Goal: Find specific page/section: Find specific page/section

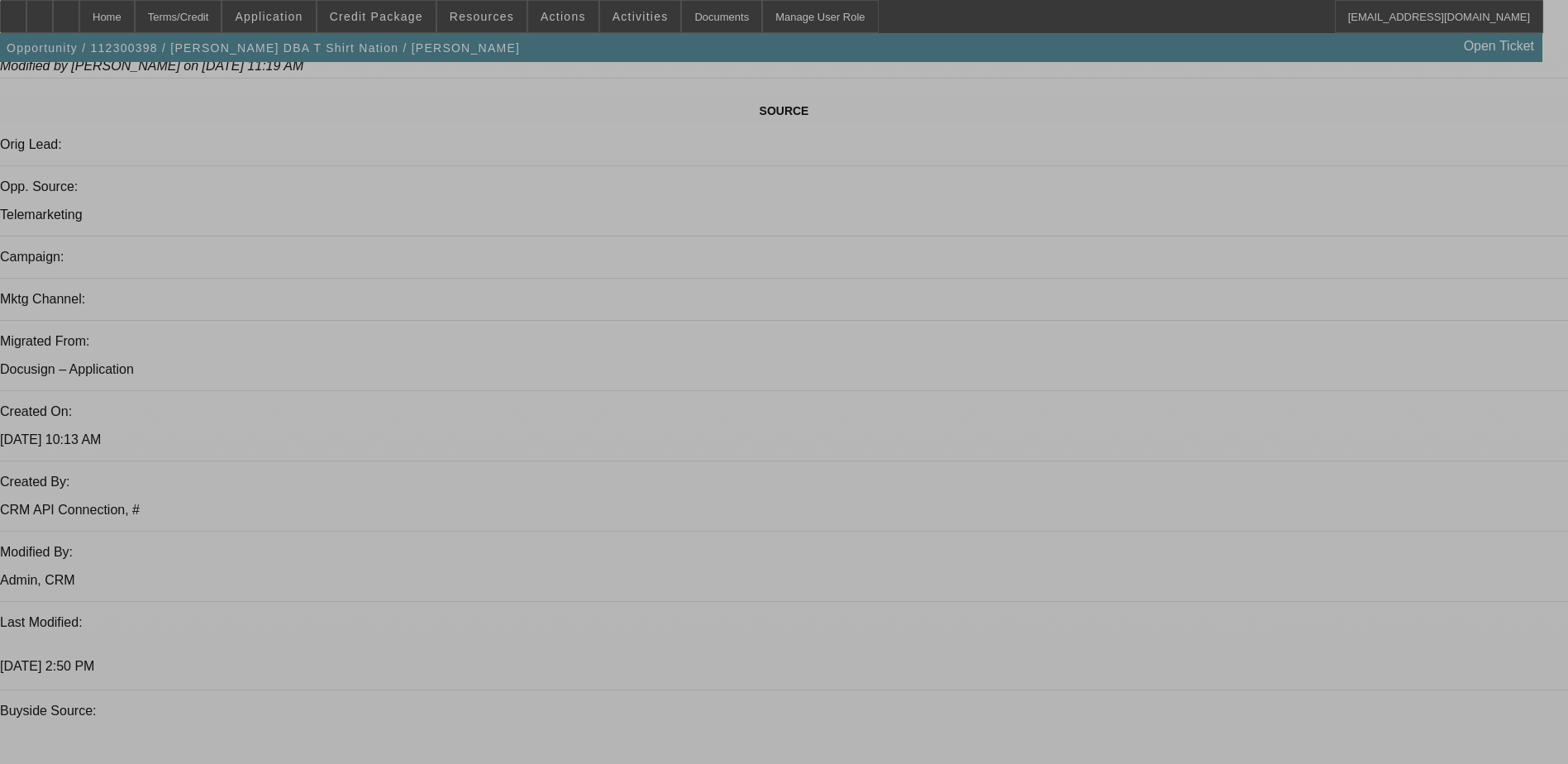
select select "0"
select select "0.1"
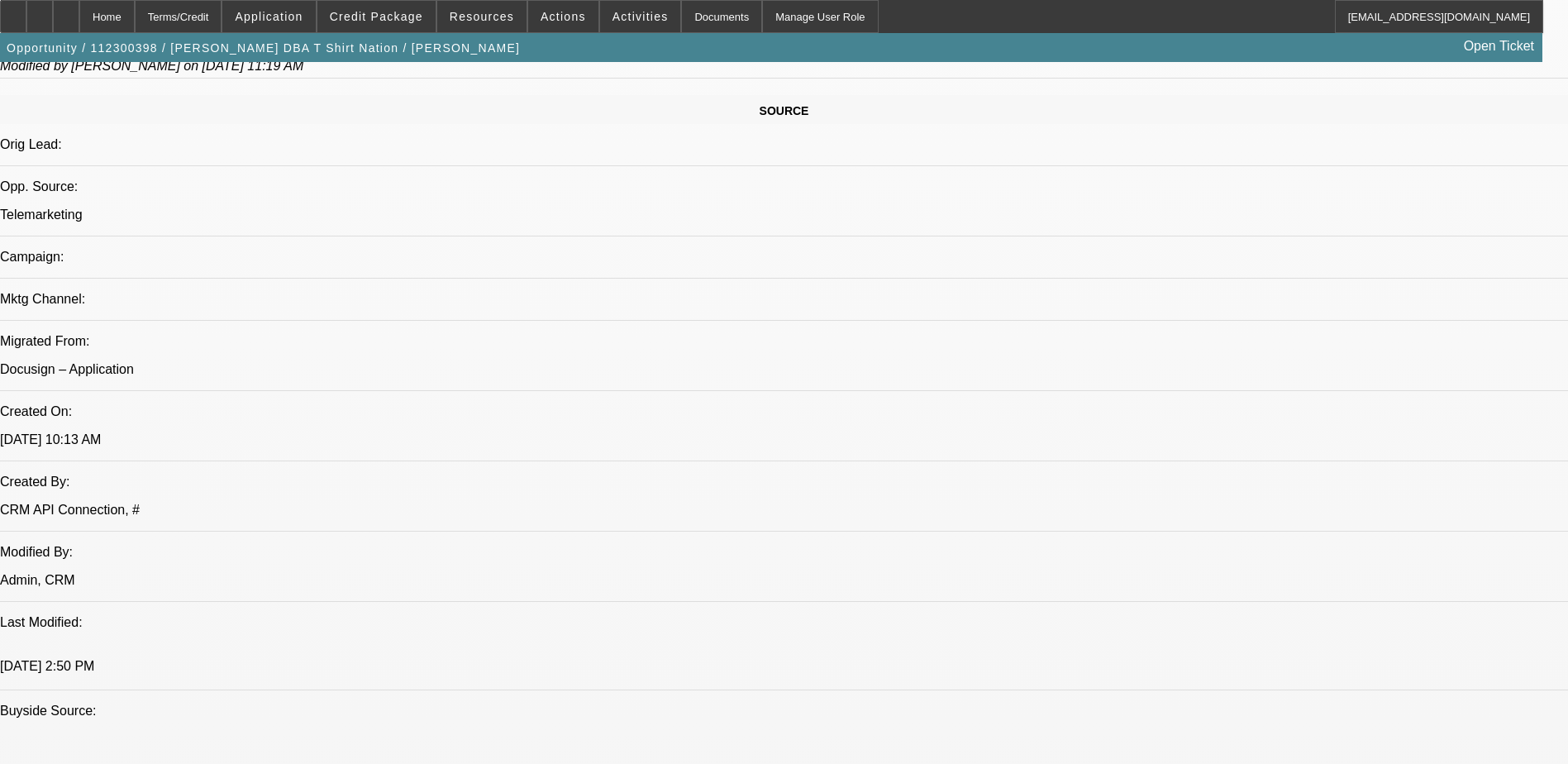
select select "0"
select select "0.1"
select select "0"
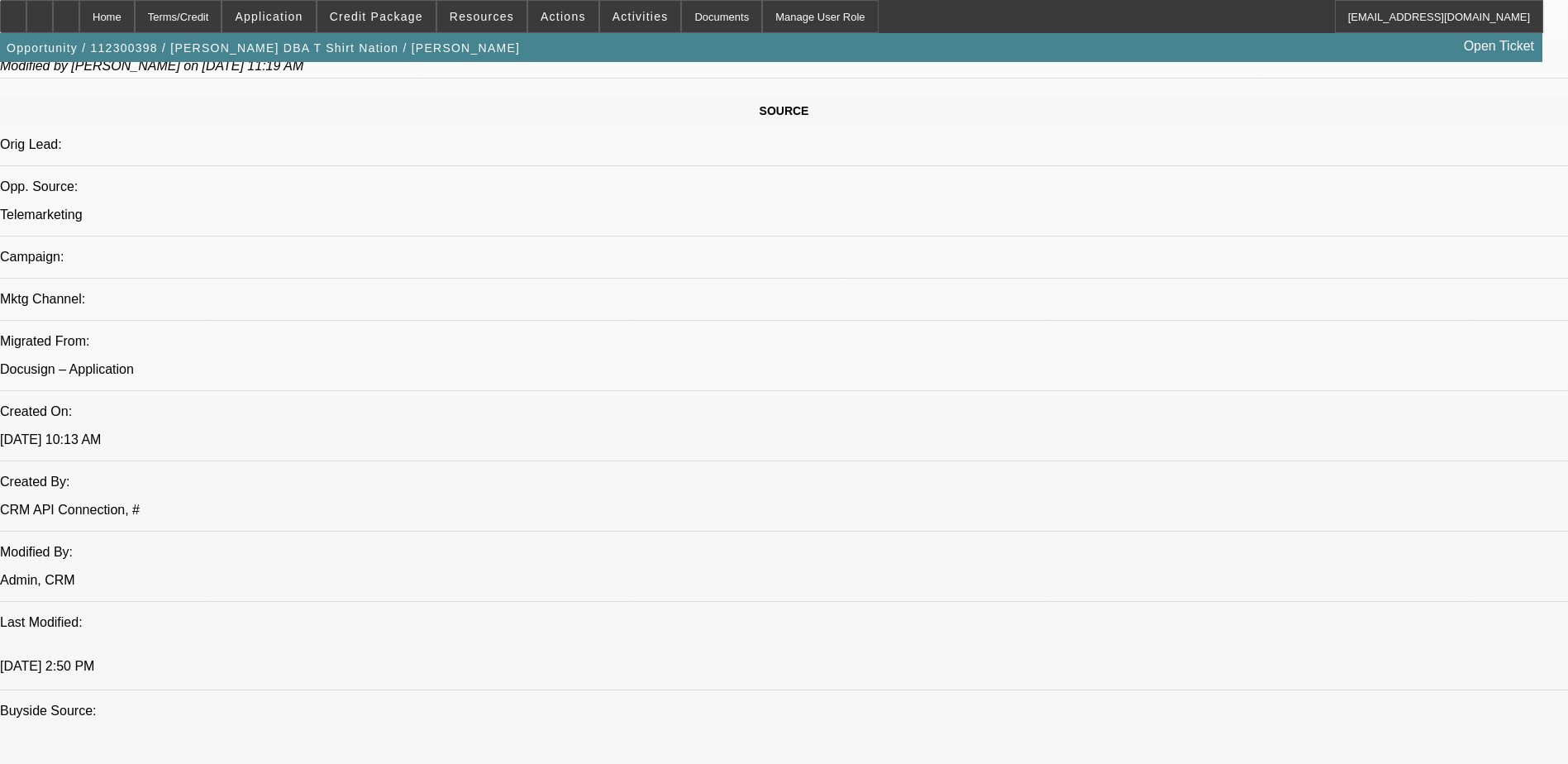
select select "0.1"
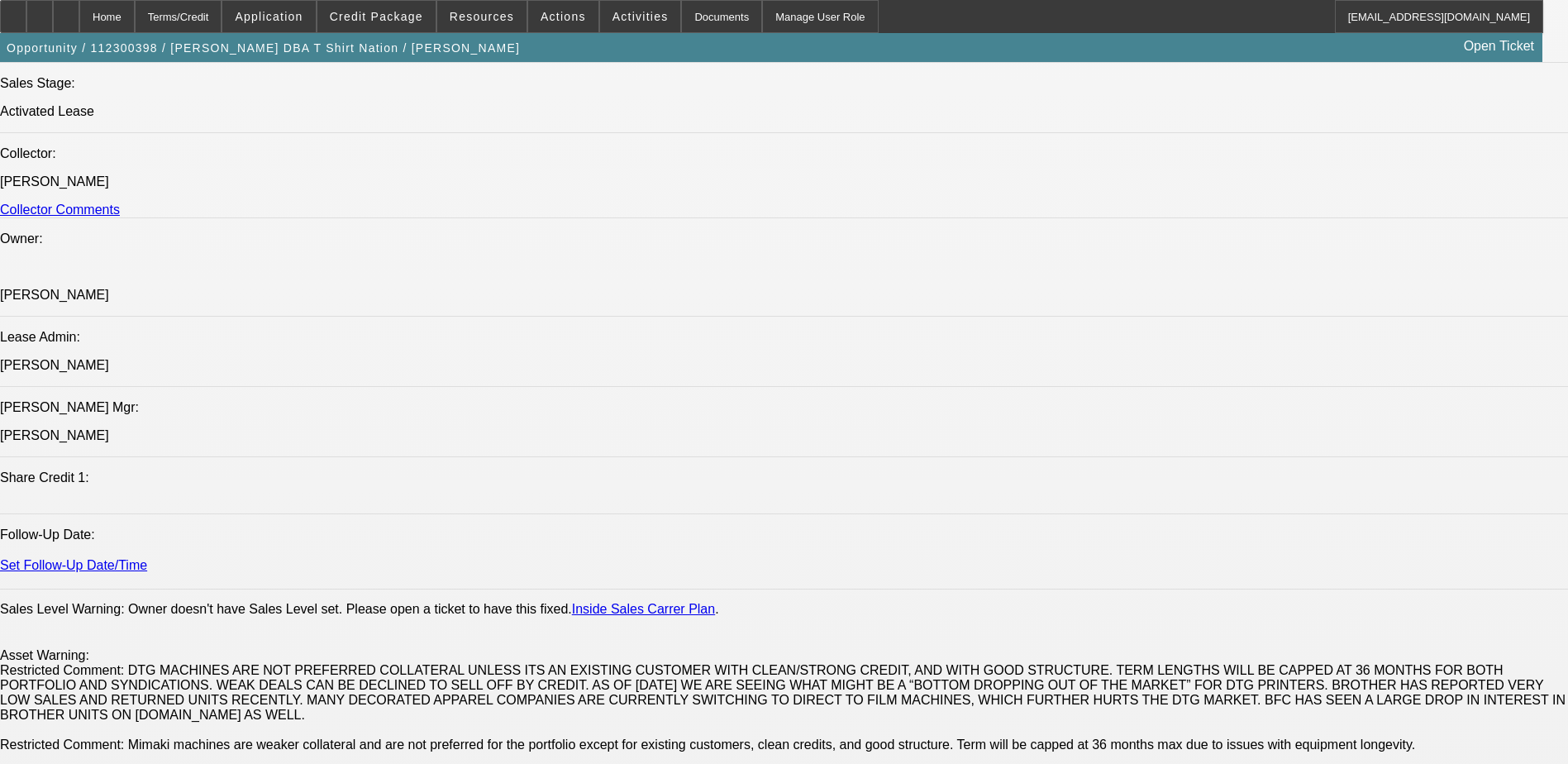
select select "1"
select select "4"
select select "1"
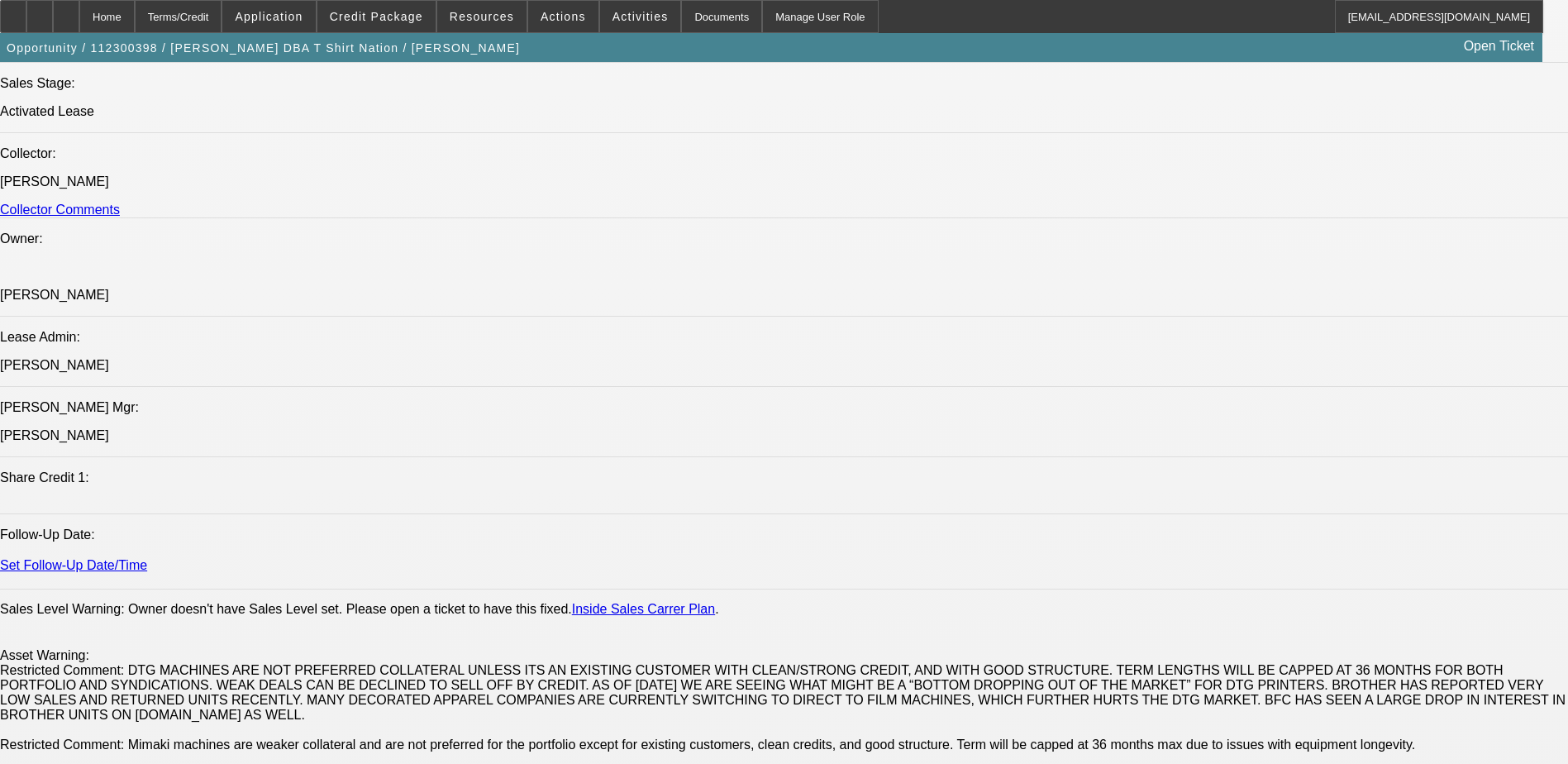
select select "4"
select select "1"
select select "6"
select select "1"
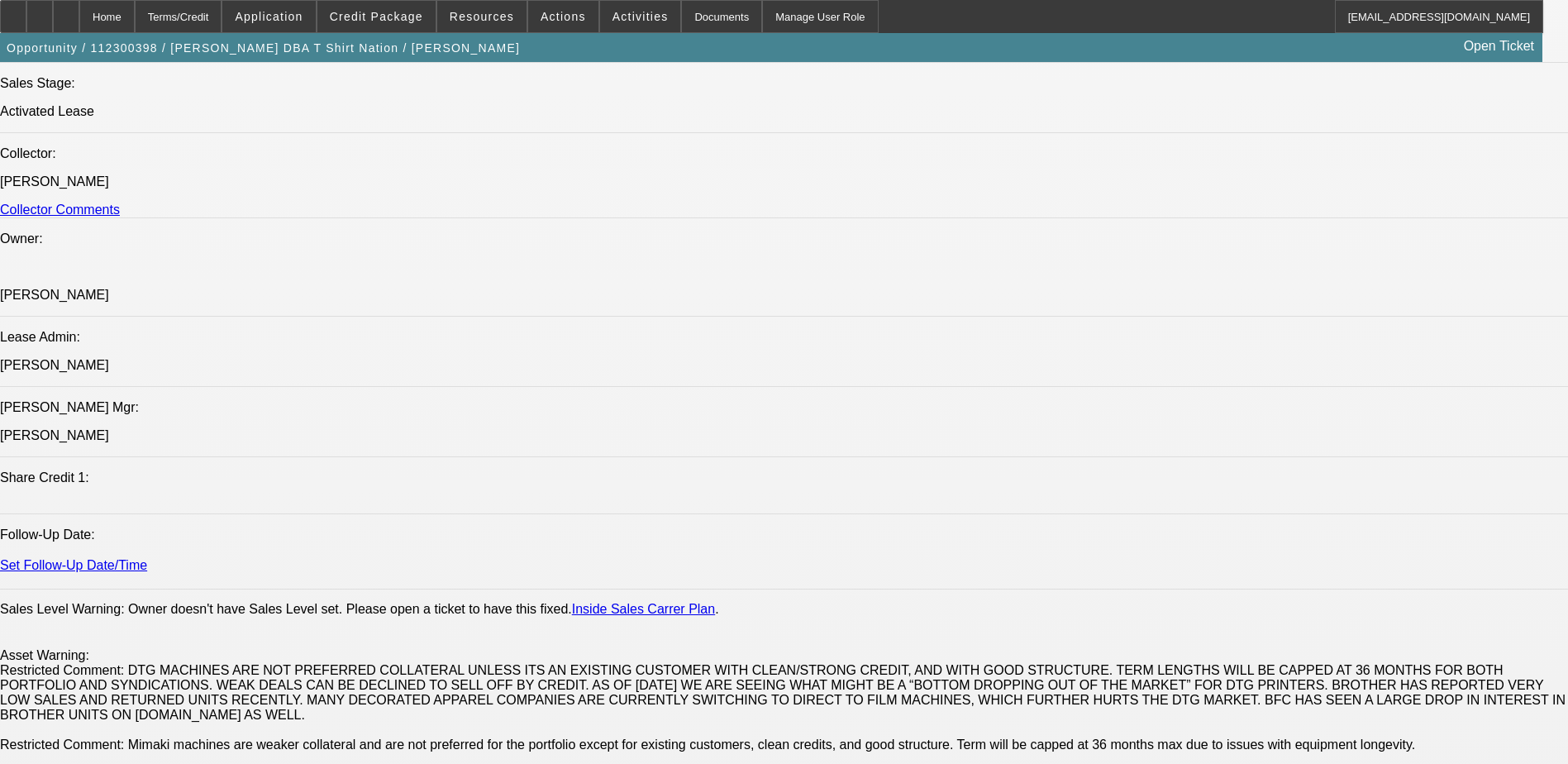
select select "1"
select select "4"
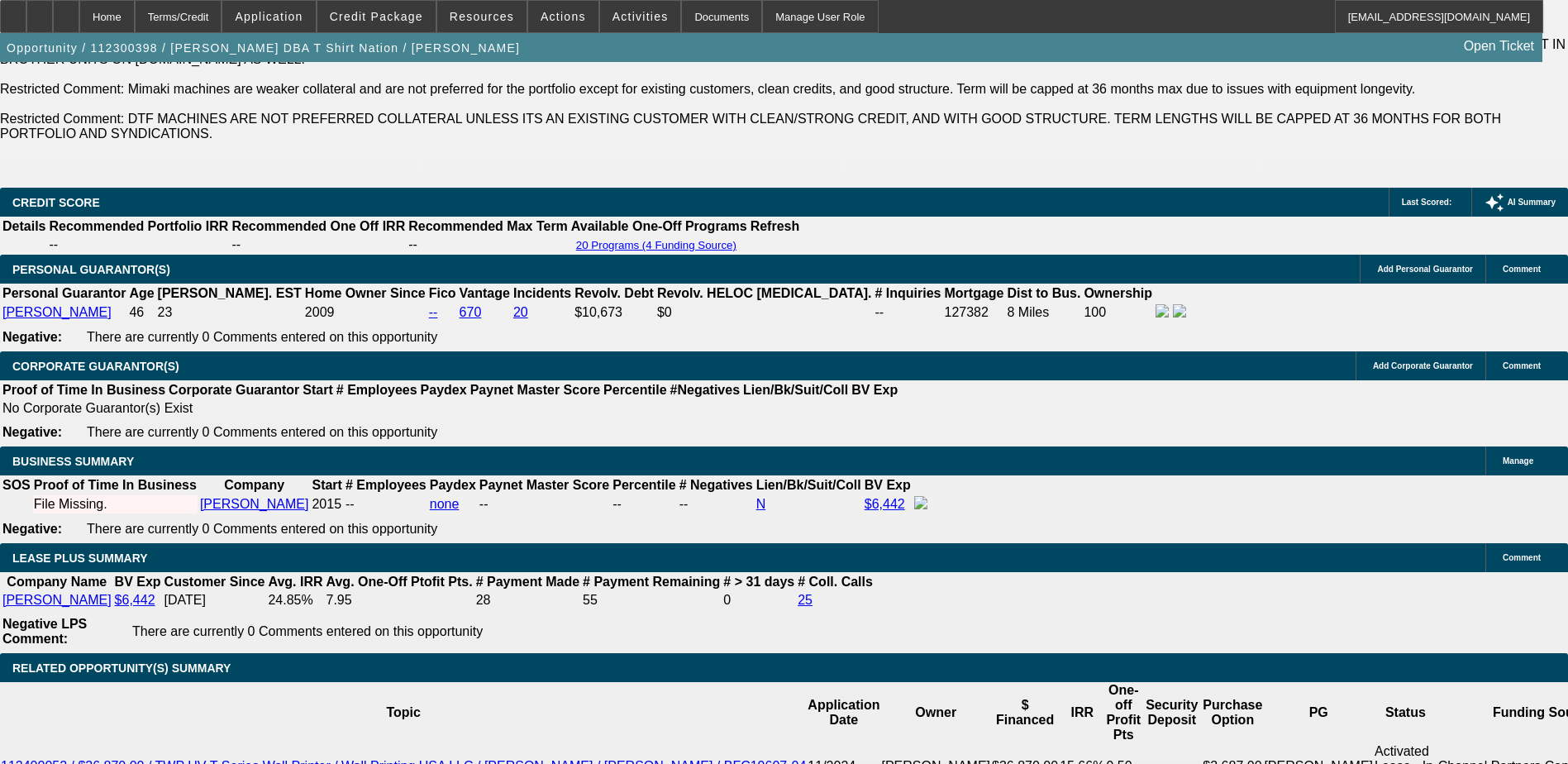
scroll to position [2564, 0]
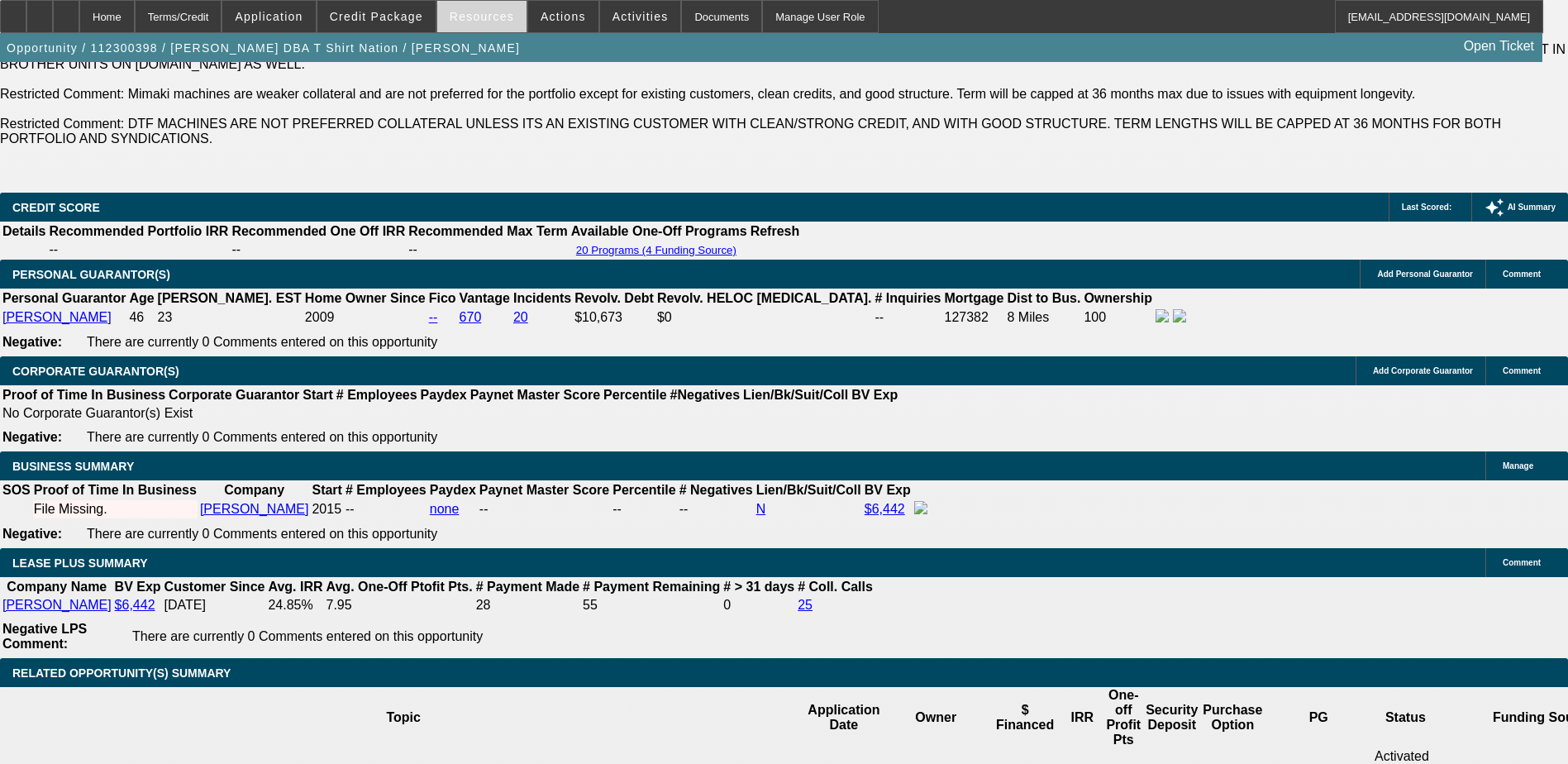
click at [498, 18] on span "Resources" at bounding box center [481, 16] width 64 height 13
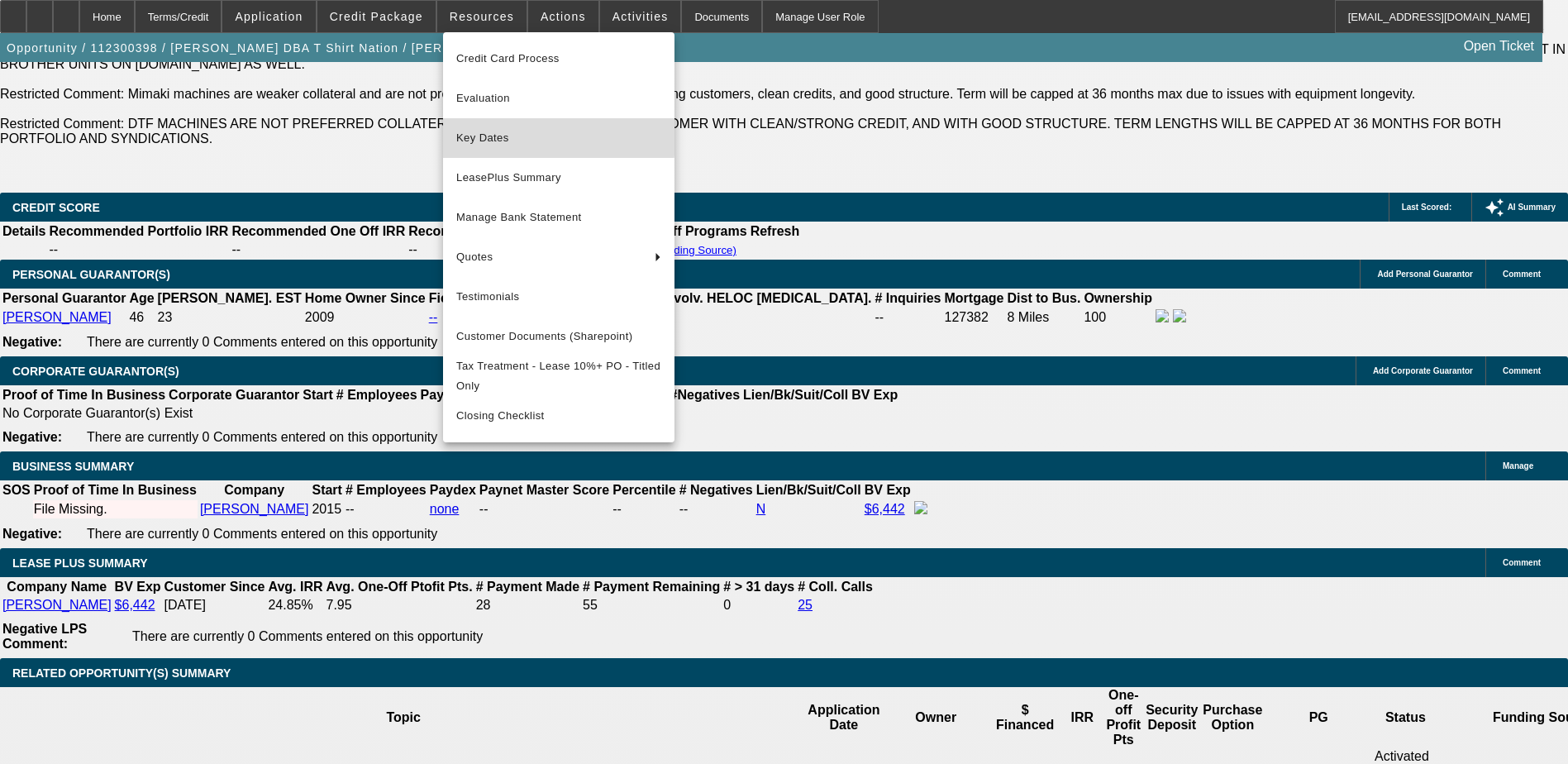
click at [476, 137] on span "Key Dates" at bounding box center [559, 138] width 205 height 20
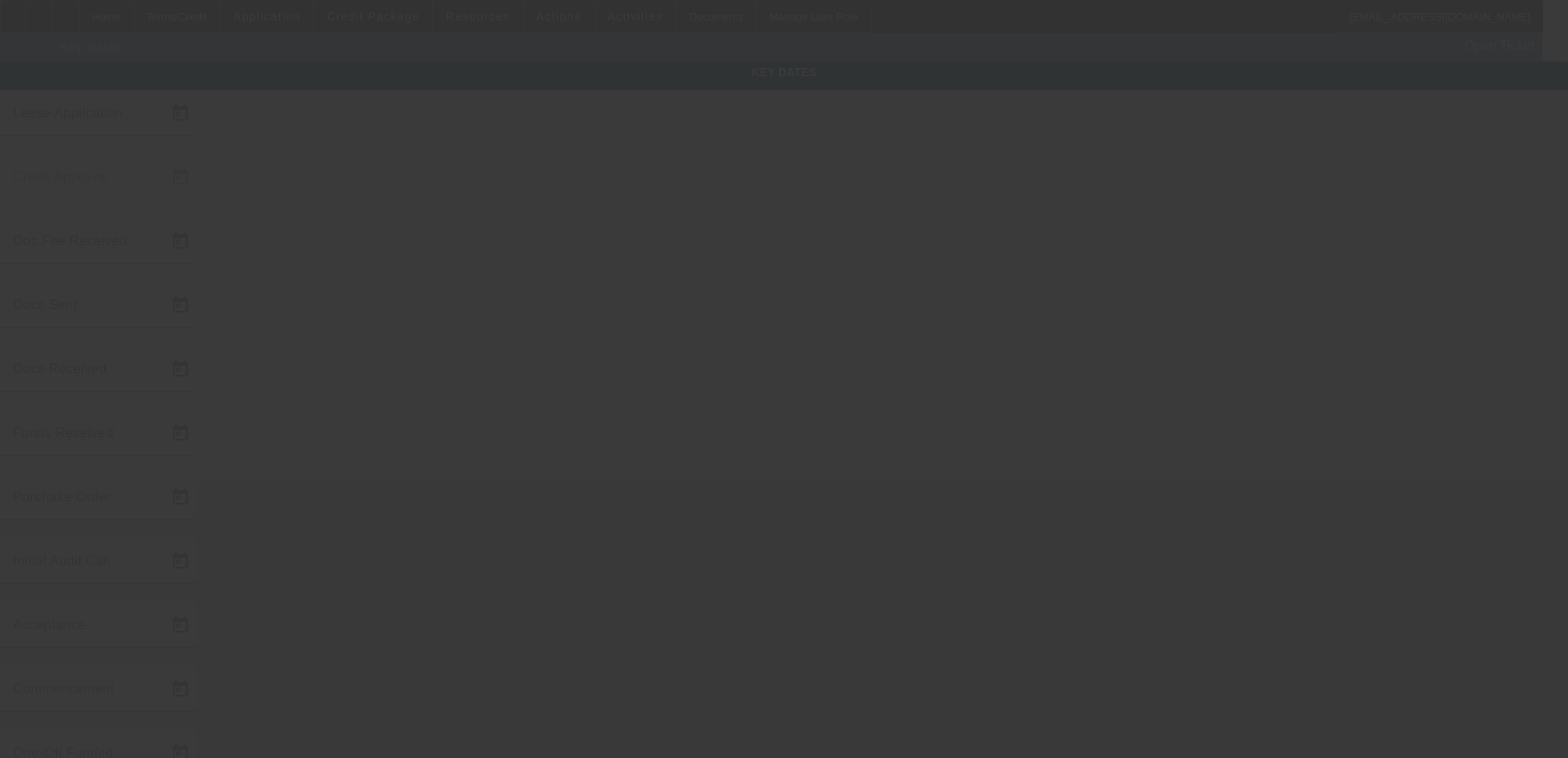
type input "[DATE]"
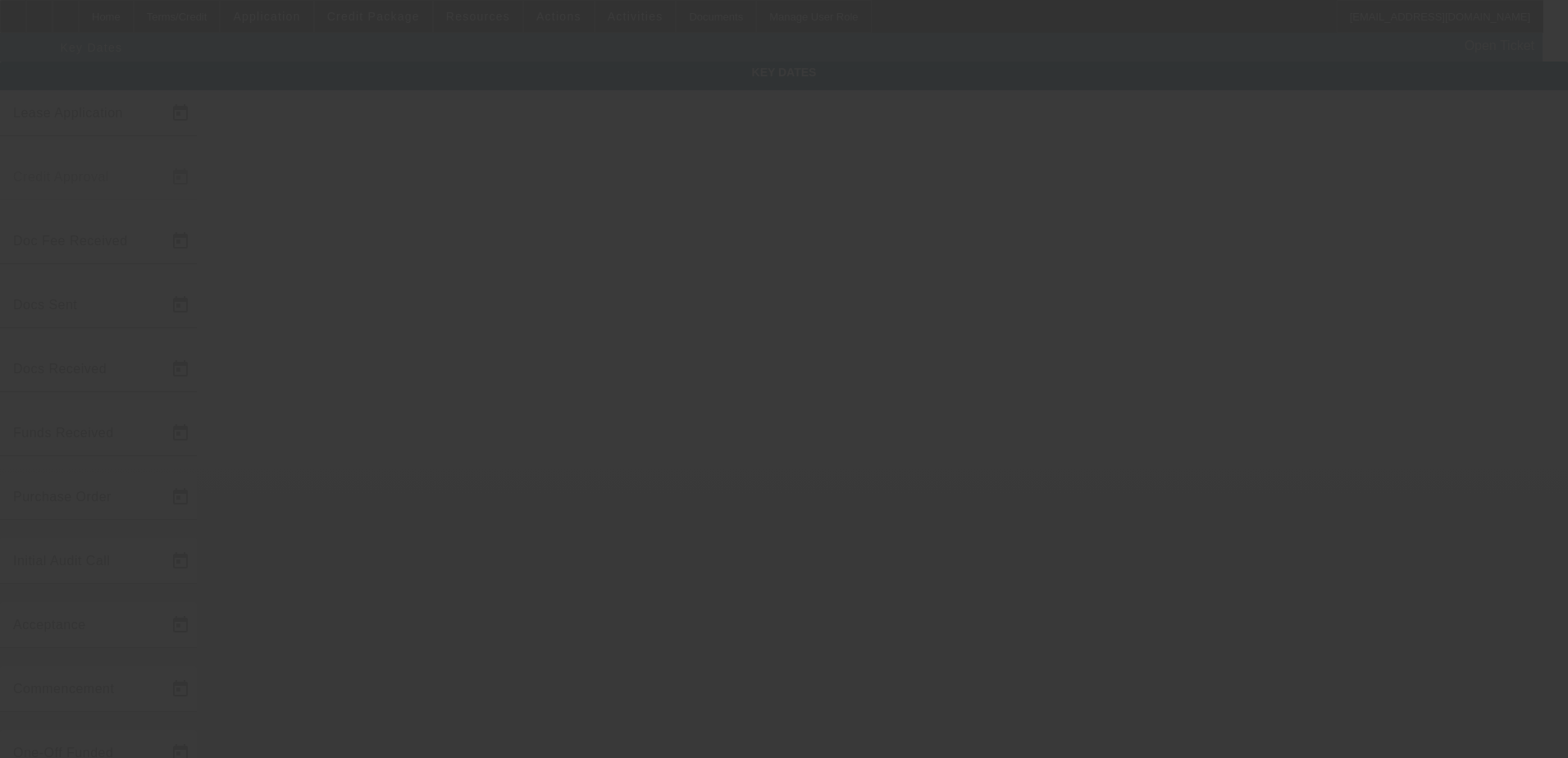
type input "[DATE]"
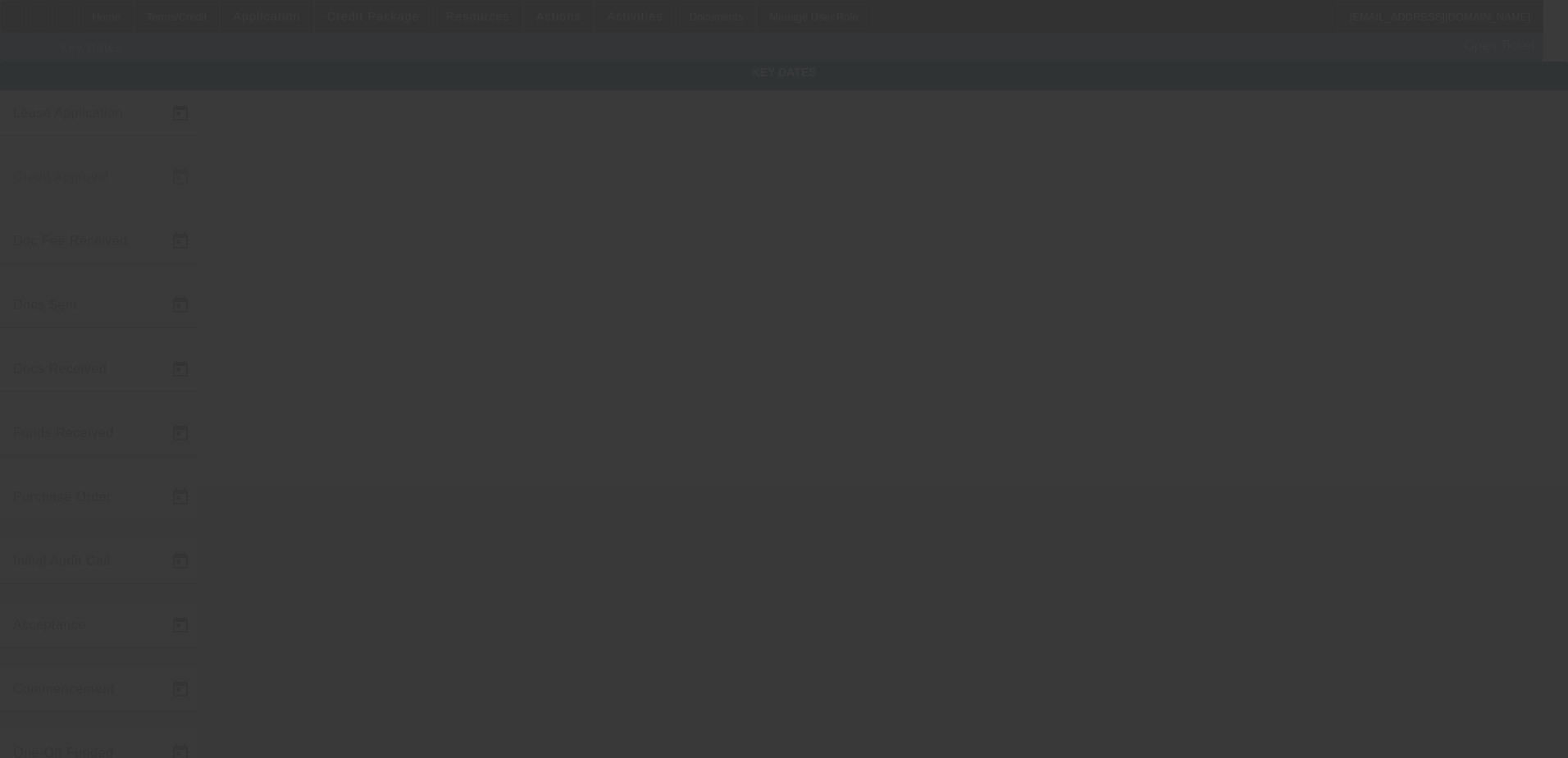
type input "[DATE]"
